Goal: Book appointment/travel/reservation

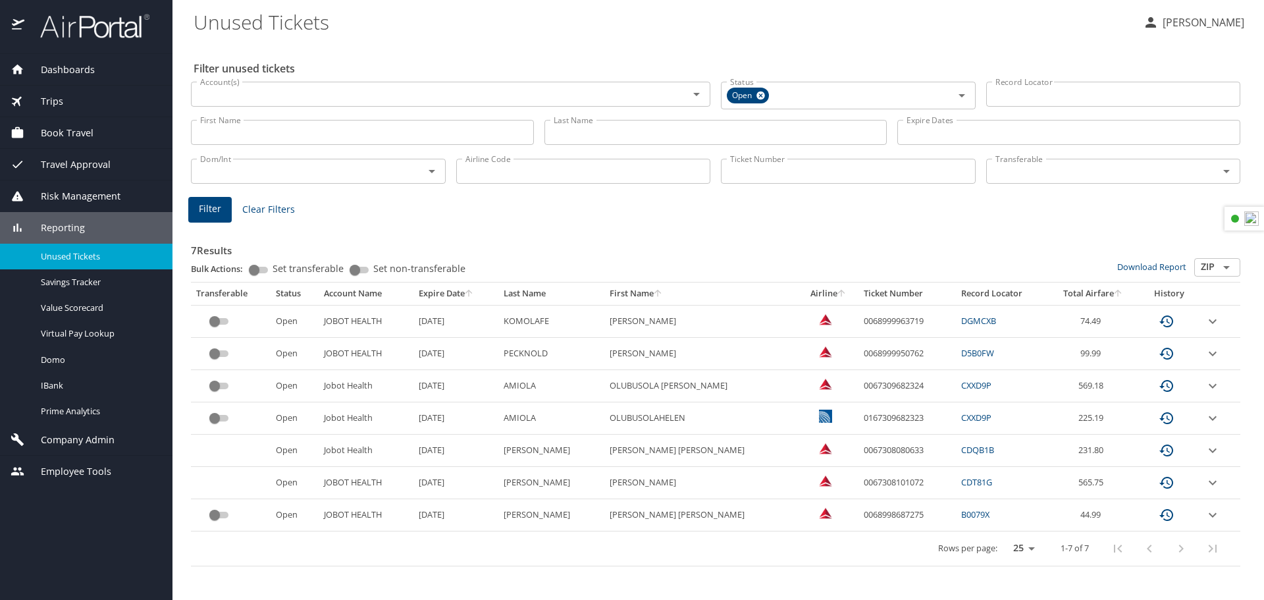
click at [73, 126] on span "Book Travel" at bounding box center [58, 133] width 69 height 14
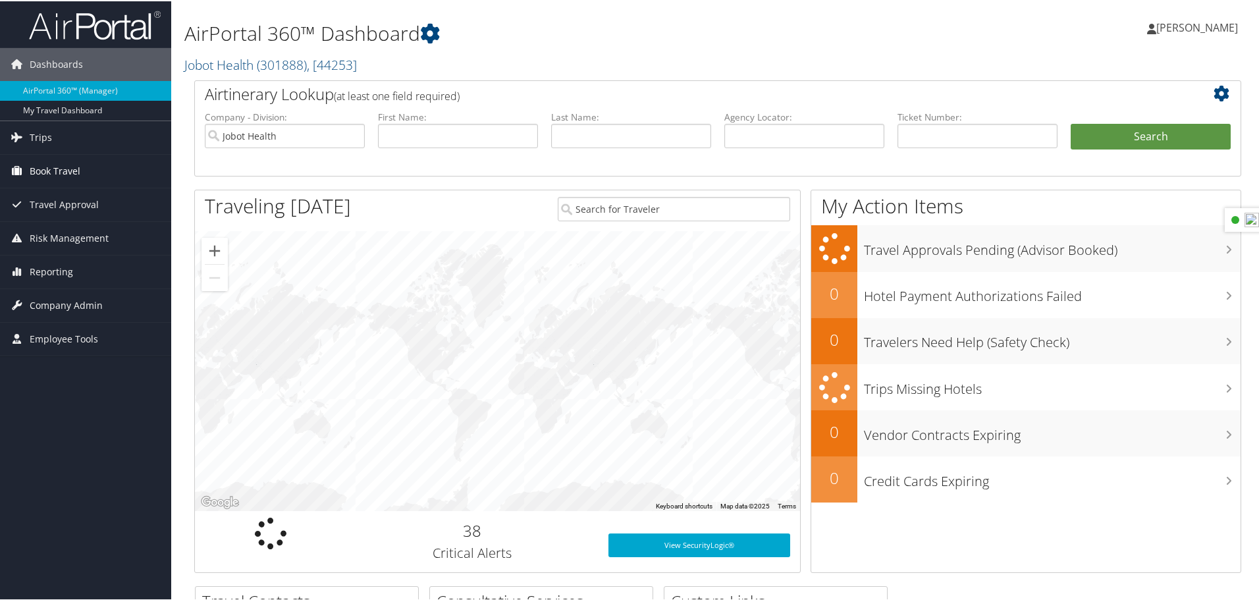
click at [47, 167] on span "Book Travel" at bounding box center [55, 169] width 51 height 33
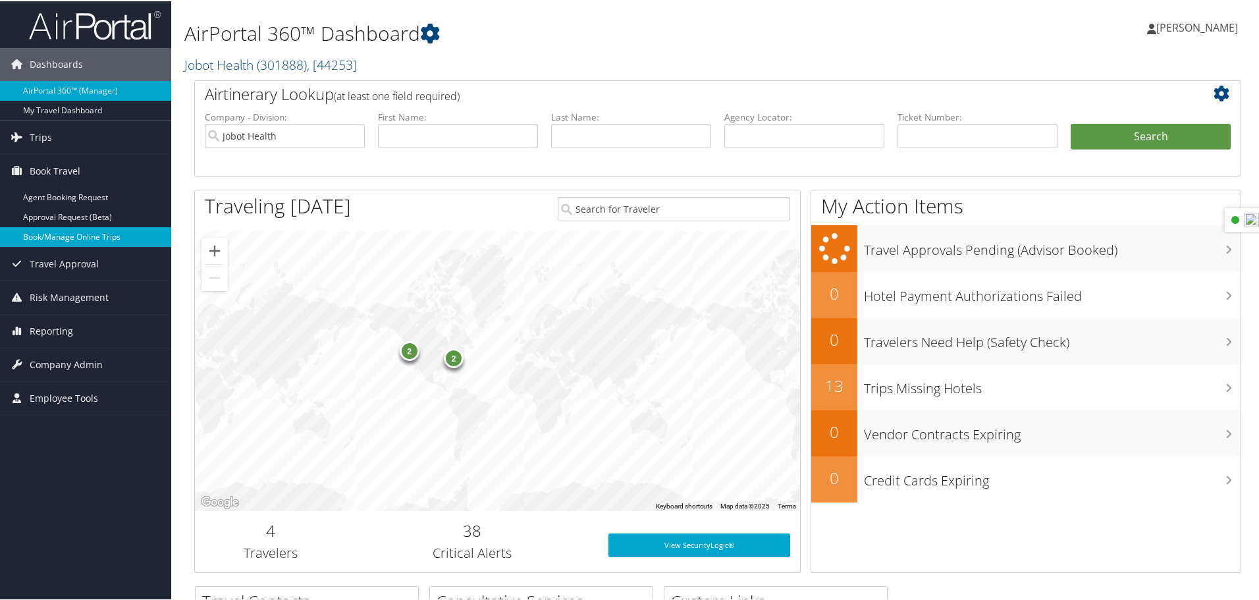
click at [60, 226] on link "Book/Manage Online Trips" at bounding box center [85, 236] width 171 height 20
